Goal: Find specific page/section: Find specific page/section

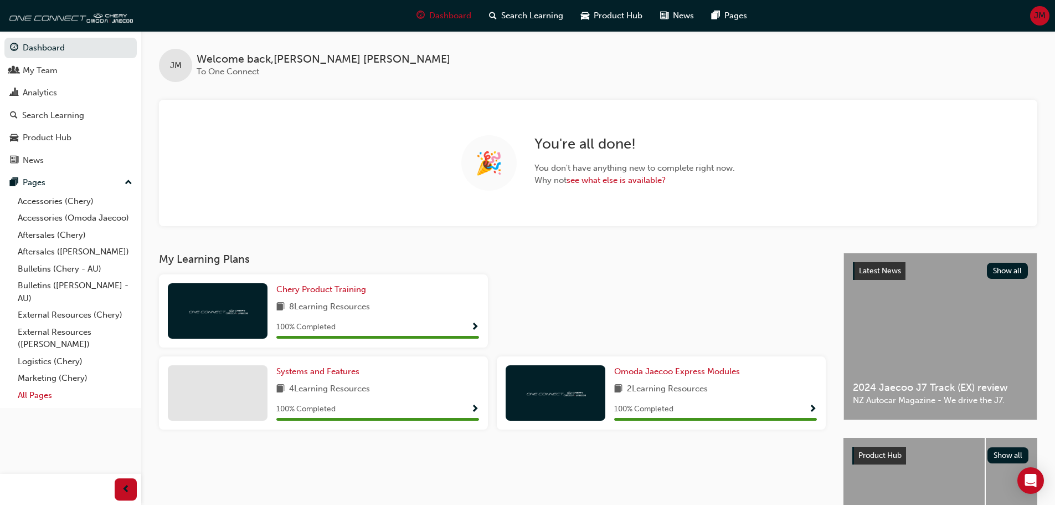
click at [42, 395] on link "All Pages" at bounding box center [75, 395] width 124 height 17
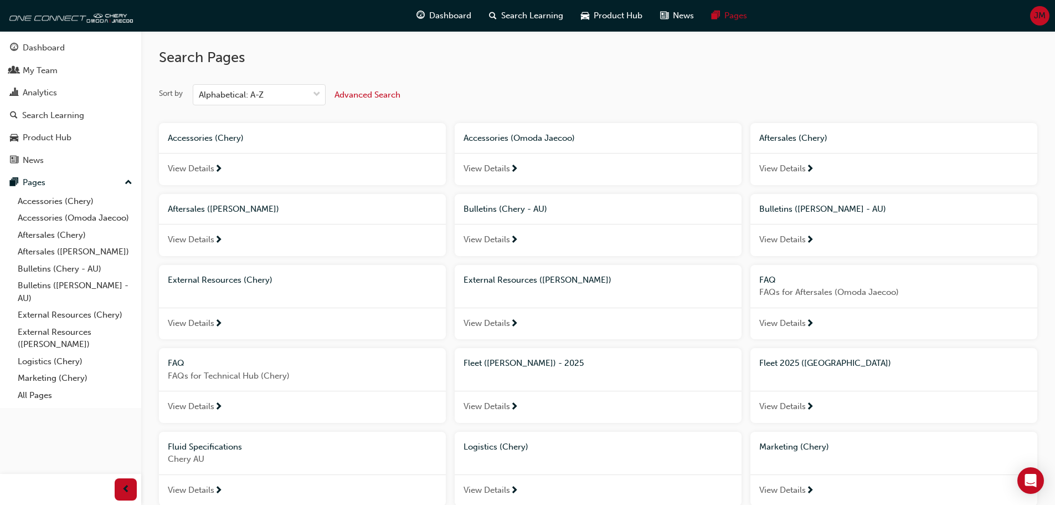
click at [770, 361] on span "Fleet 2025 ([GEOGRAPHIC_DATA])" at bounding box center [825, 363] width 132 height 10
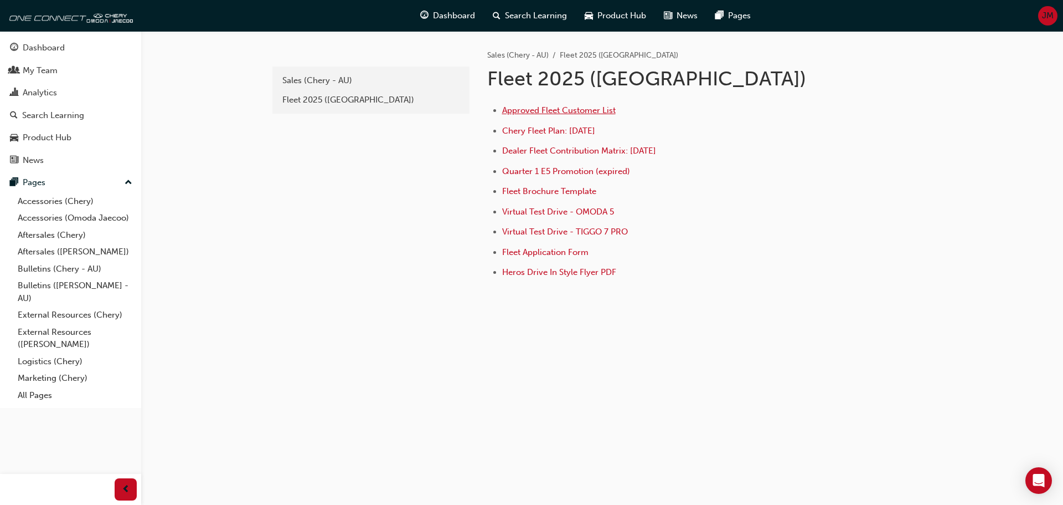
click at [573, 109] on span "Approved Fleet Customer List" at bounding box center [559, 110] width 114 height 10
